Goal: Task Accomplishment & Management: Complete application form

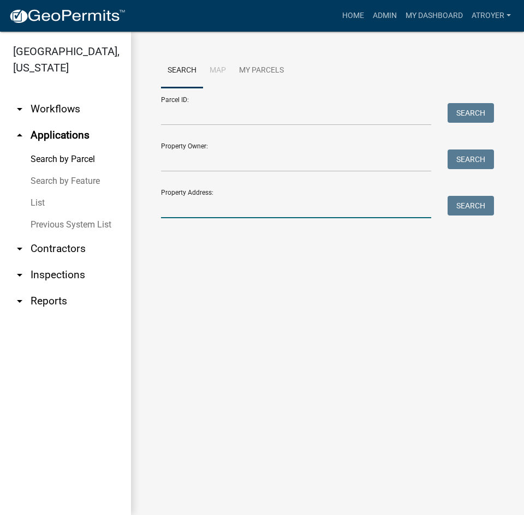
click at [261, 209] on input "Property Address:" at bounding box center [296, 207] width 270 height 22
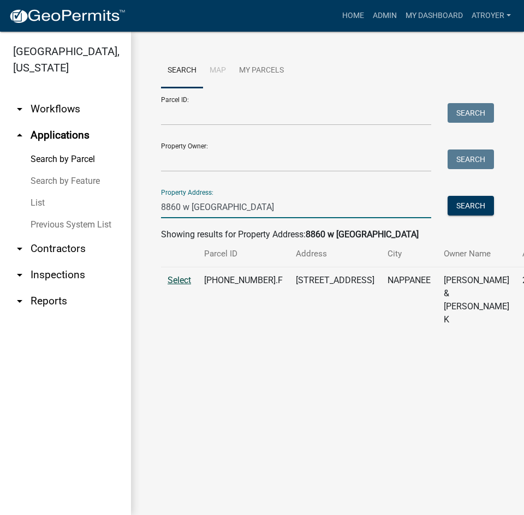
type input "8860 w hepton"
click at [187, 285] on span "Select" at bounding box center [178, 280] width 23 height 10
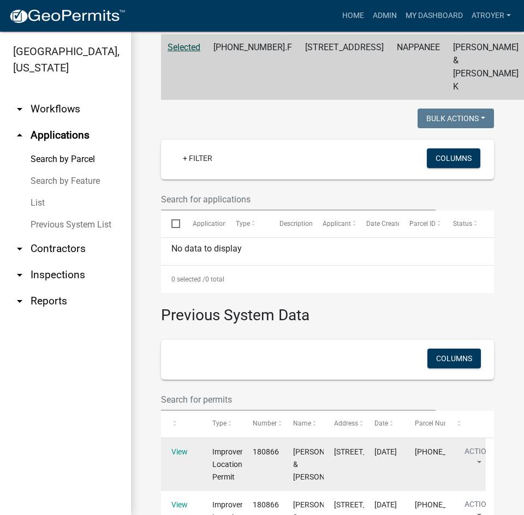
scroll to position [121, 0]
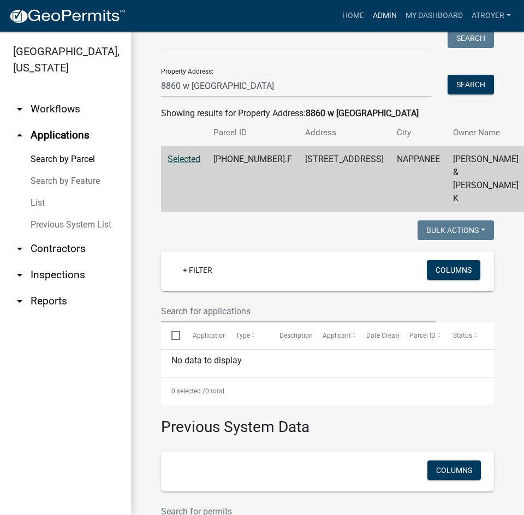
drag, startPoint x: 379, startPoint y: 12, endPoint x: 380, endPoint y: 18, distance: 6.1
click at [379, 12] on link "Admin" at bounding box center [384, 15] width 33 height 21
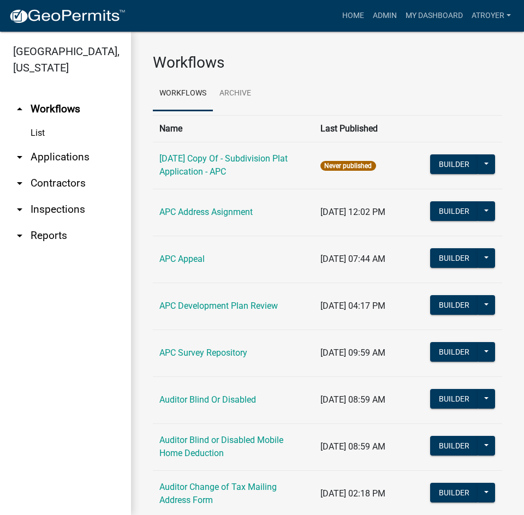
click at [59, 153] on link "arrow_drop_down Applications" at bounding box center [65, 157] width 131 height 26
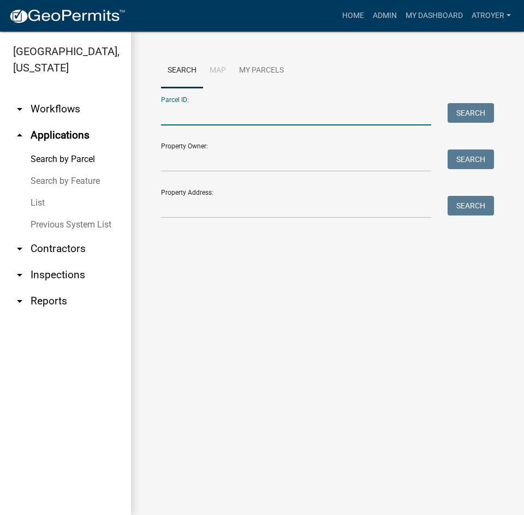
drag, startPoint x: 235, startPoint y: 117, endPoint x: 241, endPoint y: 115, distance: 5.7
click at [235, 117] on input "Parcel ID:" at bounding box center [296, 114] width 270 height 22
type input "m"
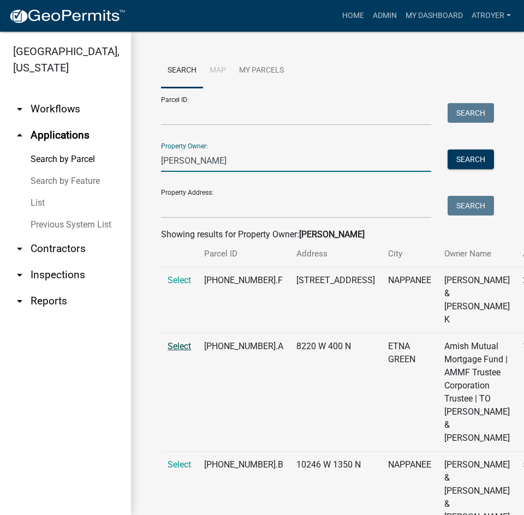
type input "marc schwartz"
click at [179, 344] on span "Select" at bounding box center [178, 346] width 23 height 10
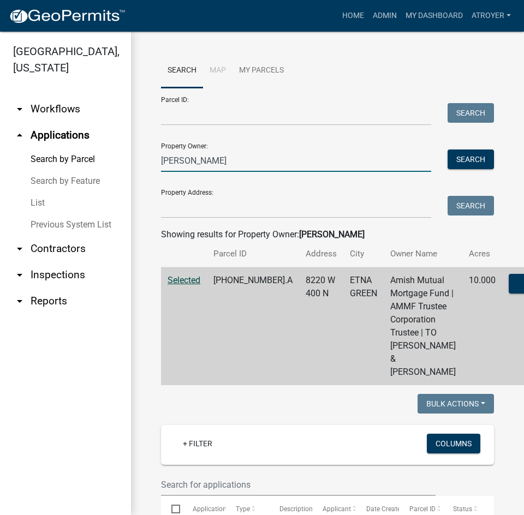
click at [246, 161] on input "marc schwartz" at bounding box center [296, 160] width 270 height 22
click at [464, 158] on button "Search" at bounding box center [470, 159] width 46 height 20
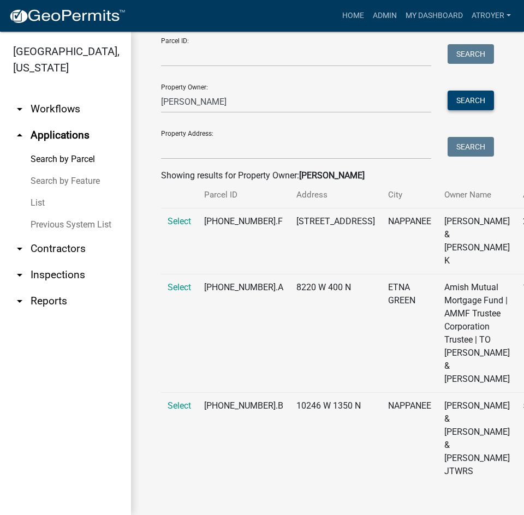
scroll to position [111, 0]
click at [174, 404] on span "Select" at bounding box center [178, 405] width 23 height 10
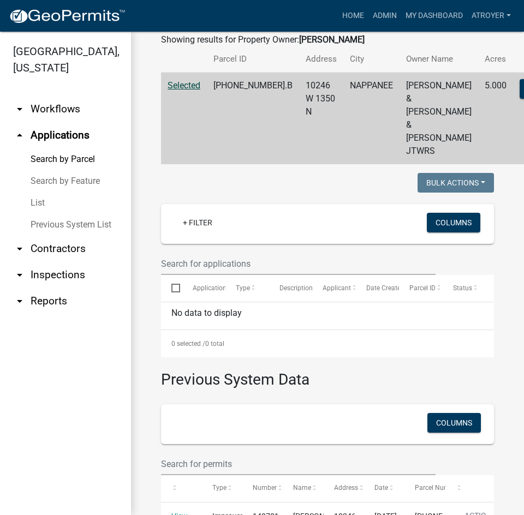
scroll to position [95, 0]
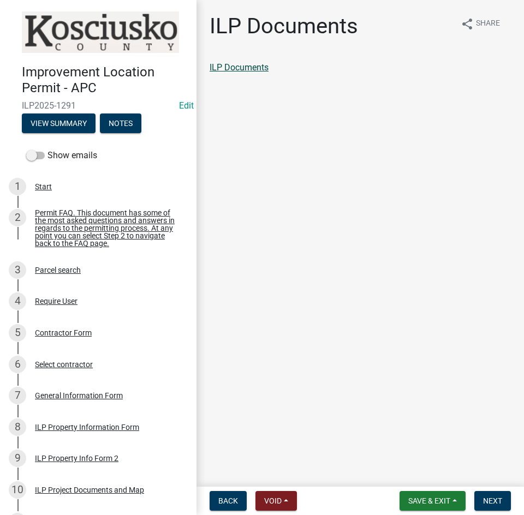
click at [233, 65] on link "ILP Documents" at bounding box center [238, 67] width 59 height 10
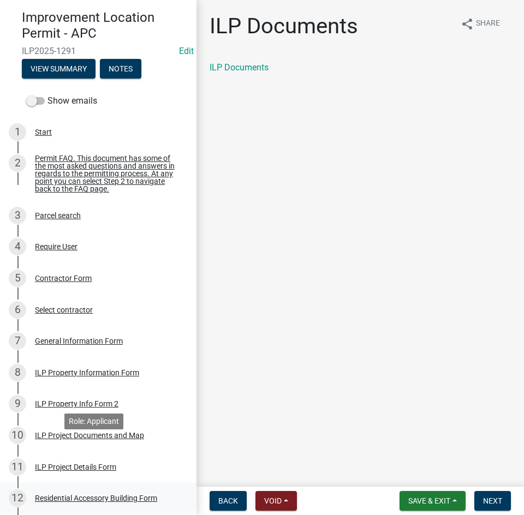
scroll to position [109, 0]
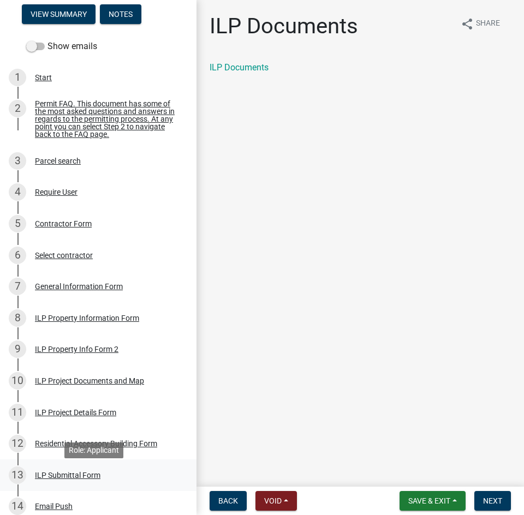
click at [57, 479] on div "ILP Submittal Form" at bounding box center [67, 475] width 65 height 8
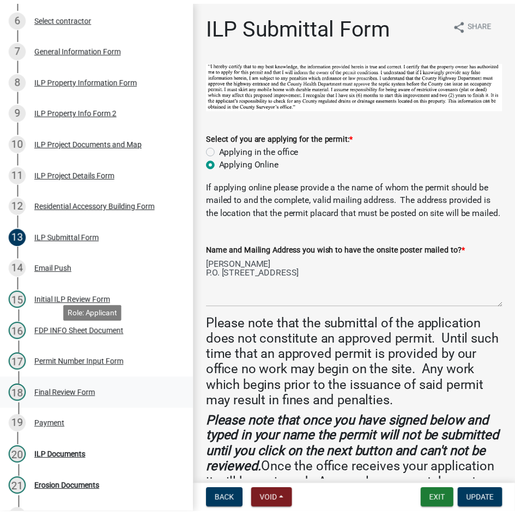
scroll to position [382, 0]
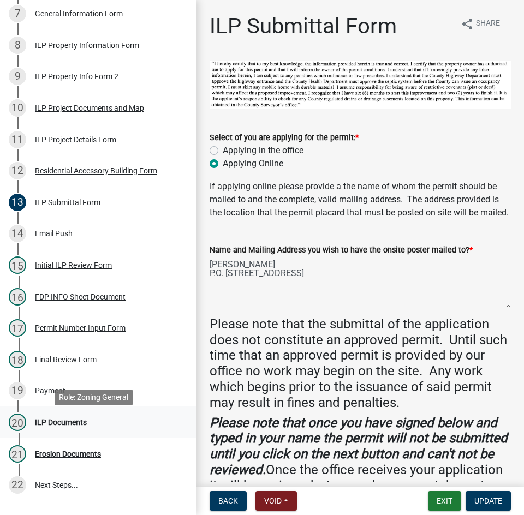
click at [67, 423] on div "ILP Documents" at bounding box center [61, 422] width 52 height 8
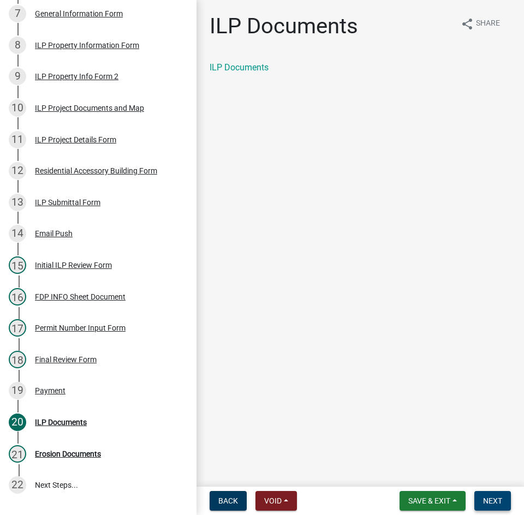
click at [498, 502] on span "Next" at bounding box center [492, 500] width 19 height 9
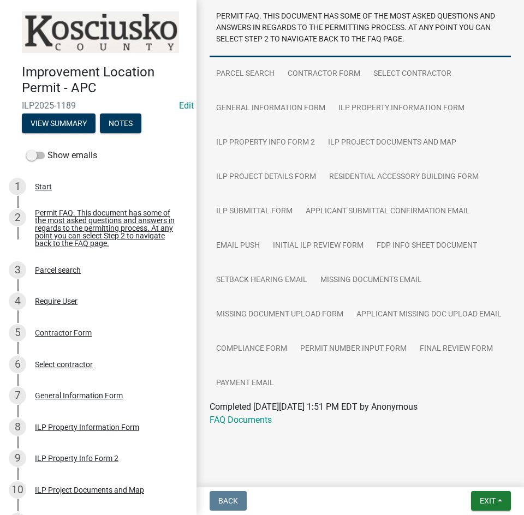
scroll to position [450, 0]
